Goal: Navigation & Orientation: Find specific page/section

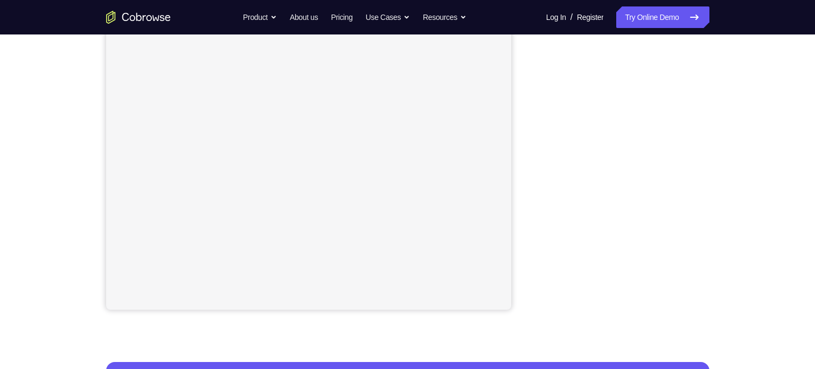
scroll to position [192, 0]
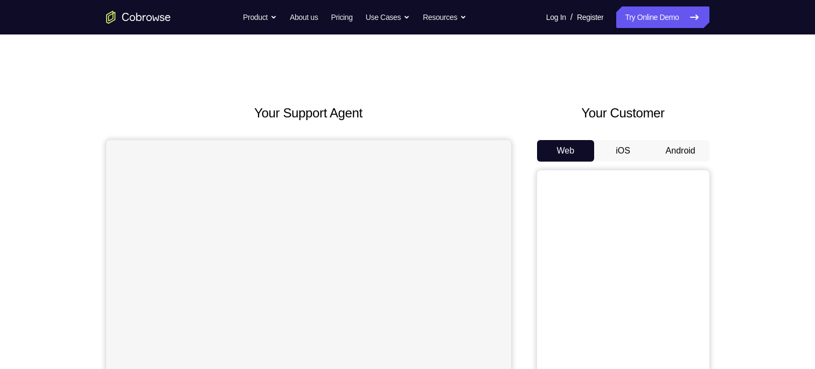
click at [668, 148] on button "Android" at bounding box center [681, 151] width 58 height 22
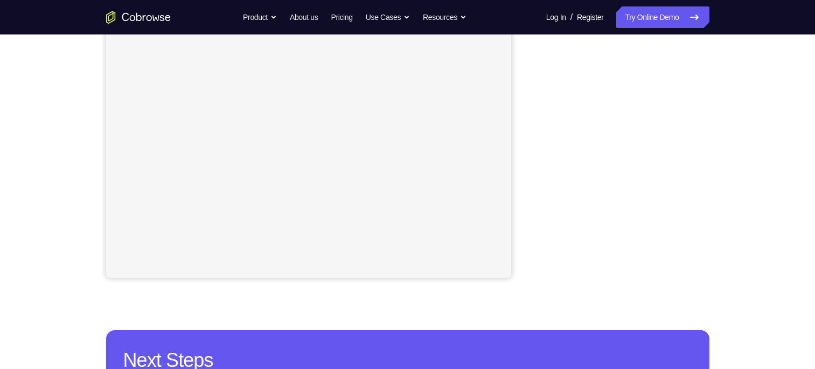
scroll to position [224, 0]
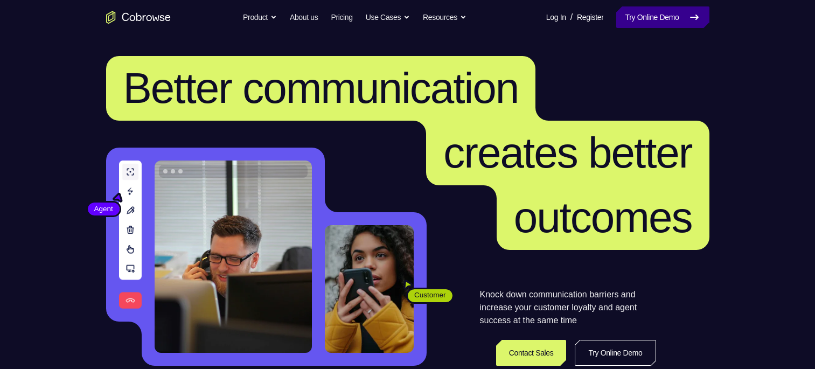
click at [650, 17] on link "Try Online Demo" at bounding box center [662, 17] width 93 height 22
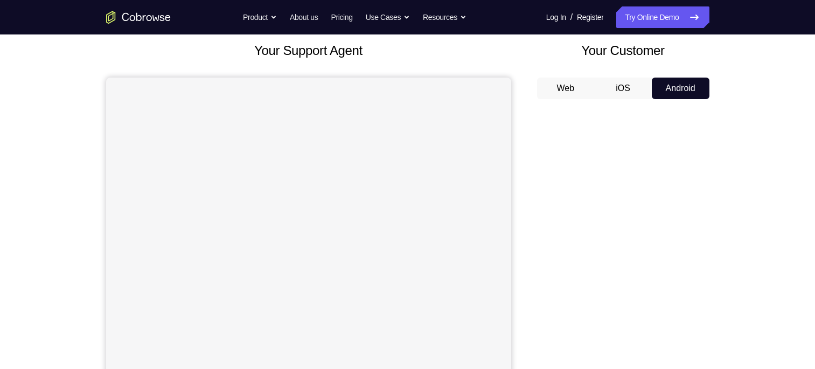
scroll to position [62, 0]
click at [513, 57] on div "Your Support Agent Your Customer Web iOS Android" at bounding box center [407, 240] width 603 height 398
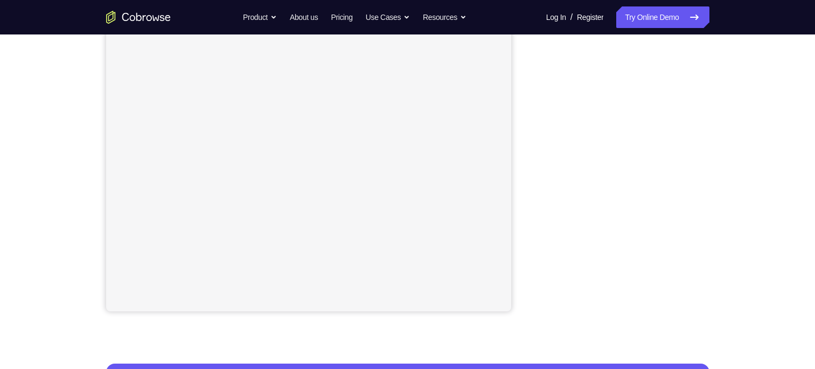
scroll to position [191, 0]
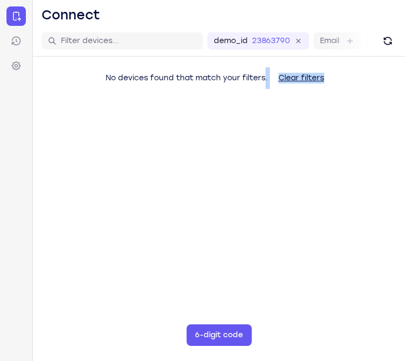
drag, startPoint x: 403, startPoint y: 137, endPoint x: 265, endPoint y: 158, distance: 140.1
click at [265, 158] on main "demo_id 238637906 238637906 Email User ID Device ID Device name 6-digit code Co…" at bounding box center [219, 206] width 372 height 361
